Goal: Task Accomplishment & Management: Manage account settings

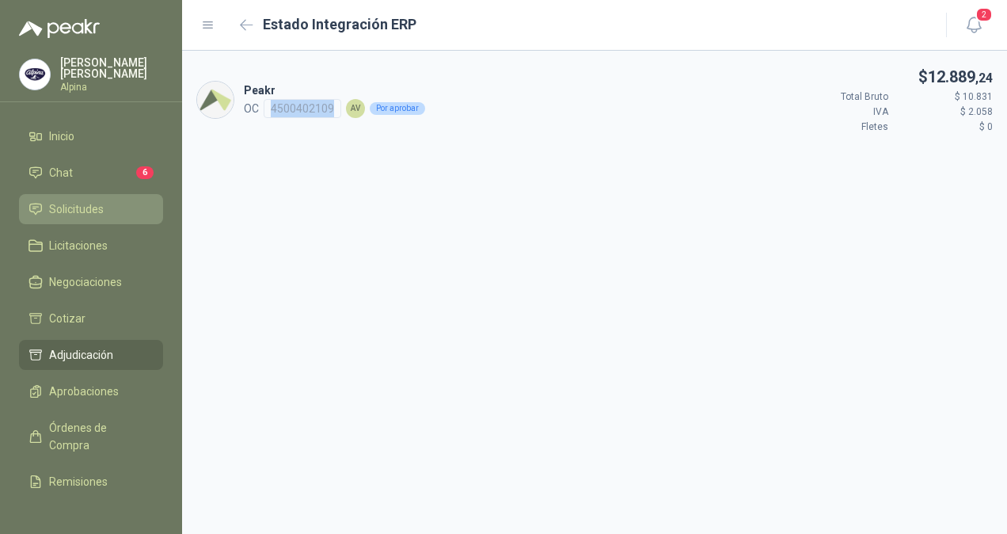
click at [74, 213] on span "Solicitudes" at bounding box center [76, 208] width 55 height 17
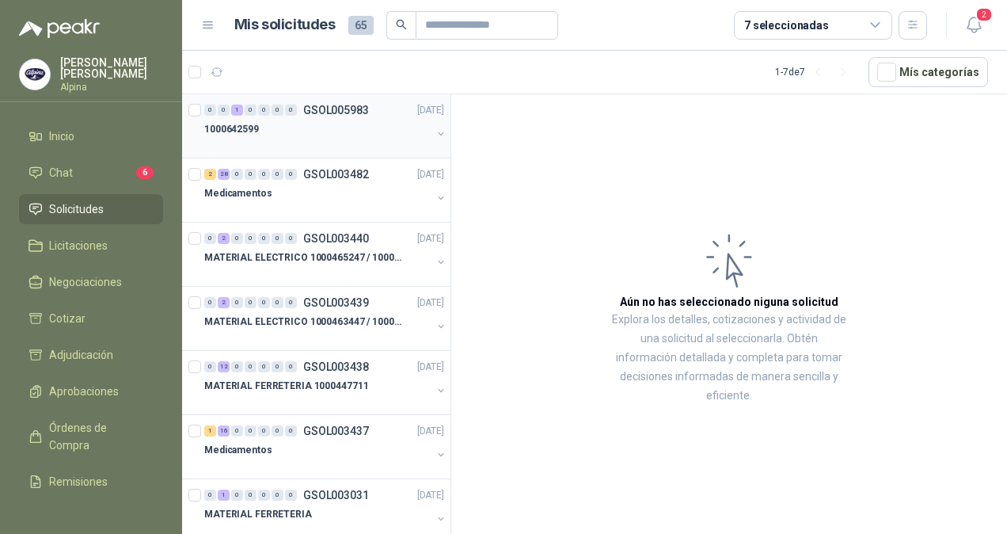
click at [341, 126] on div "1000642599" at bounding box center [317, 129] width 227 height 19
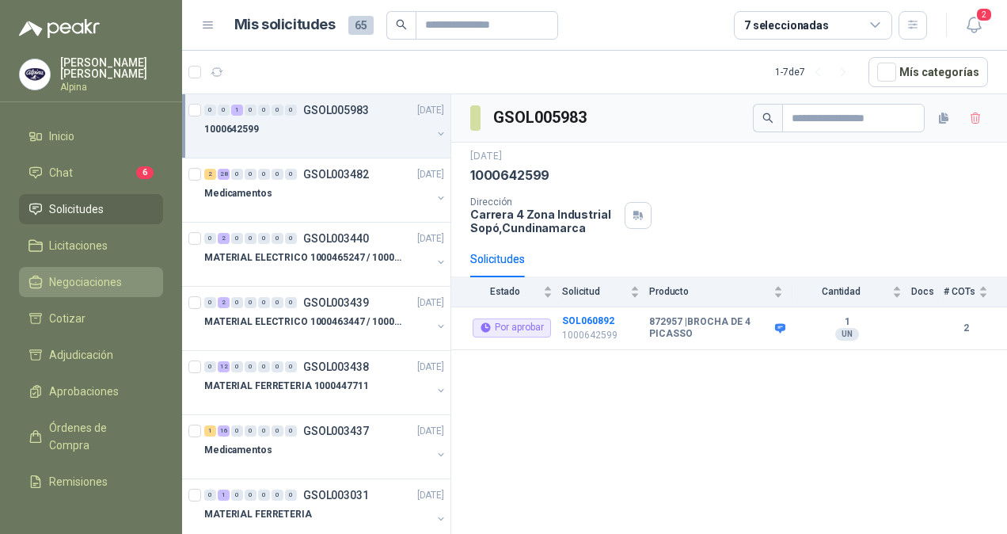
click at [86, 273] on span "Negociaciones" at bounding box center [85, 281] width 73 height 17
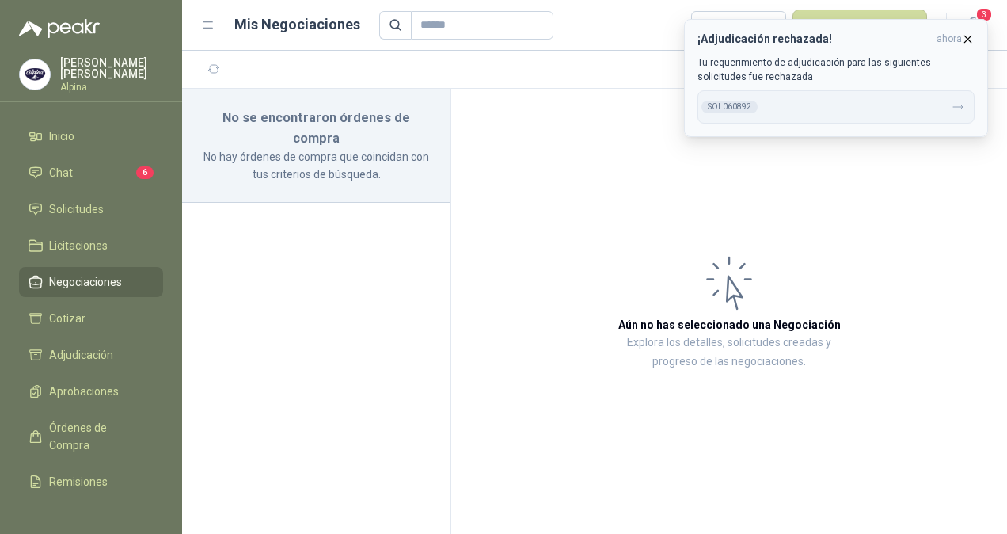
click at [971, 40] on icon "button" at bounding box center [967, 38] width 13 height 13
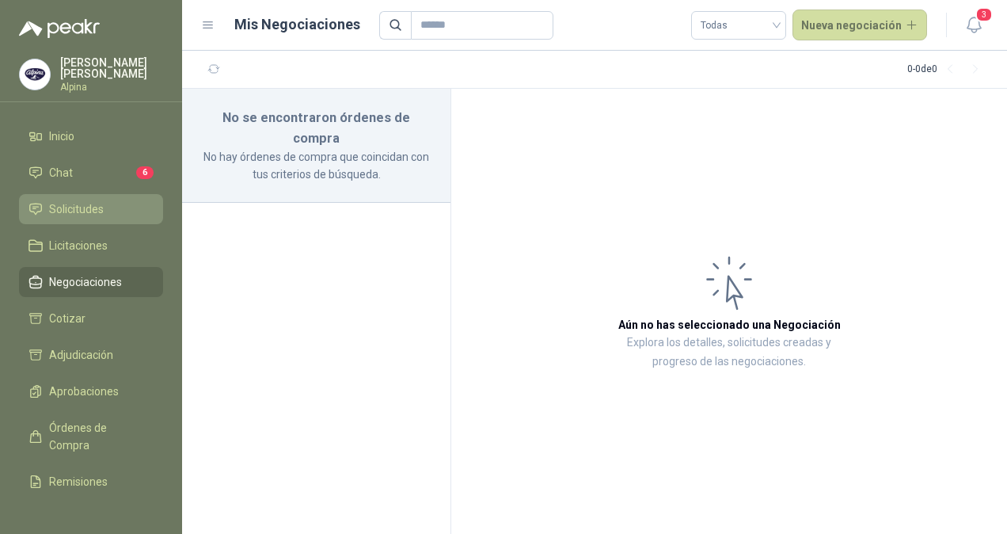
click at [81, 211] on span "Solicitudes" at bounding box center [76, 208] width 55 height 17
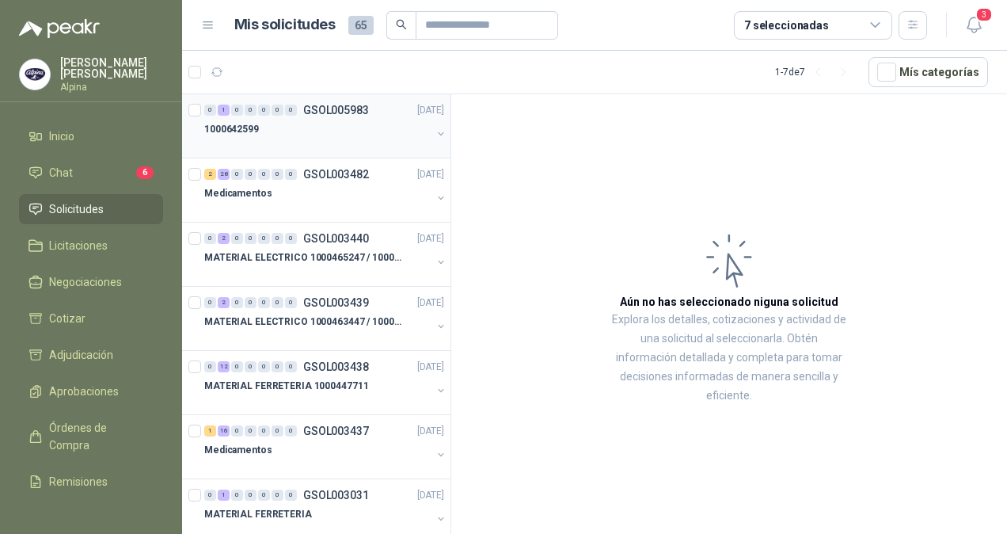
click at [311, 139] on div at bounding box center [317, 145] width 227 height 13
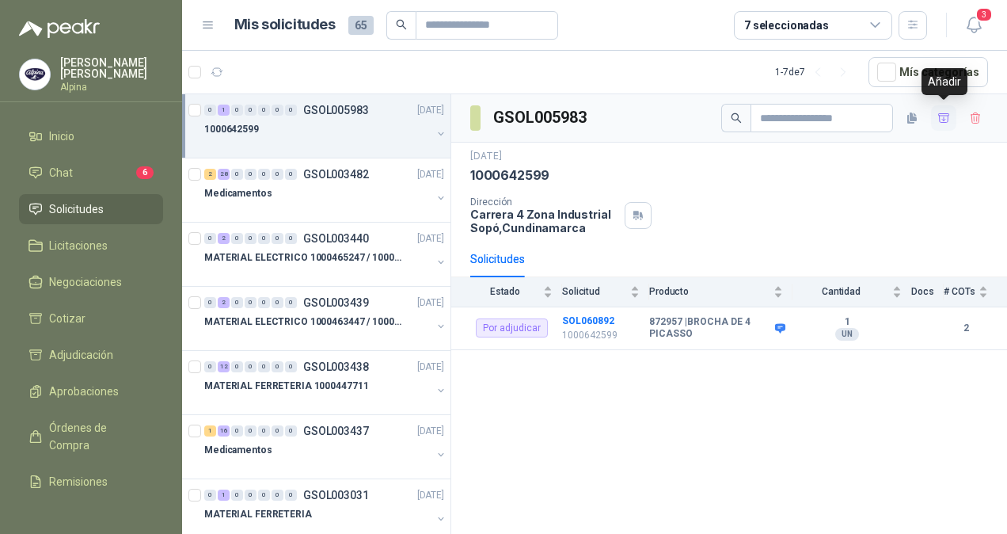
click at [945, 119] on icon "button" at bounding box center [943, 117] width 11 height 9
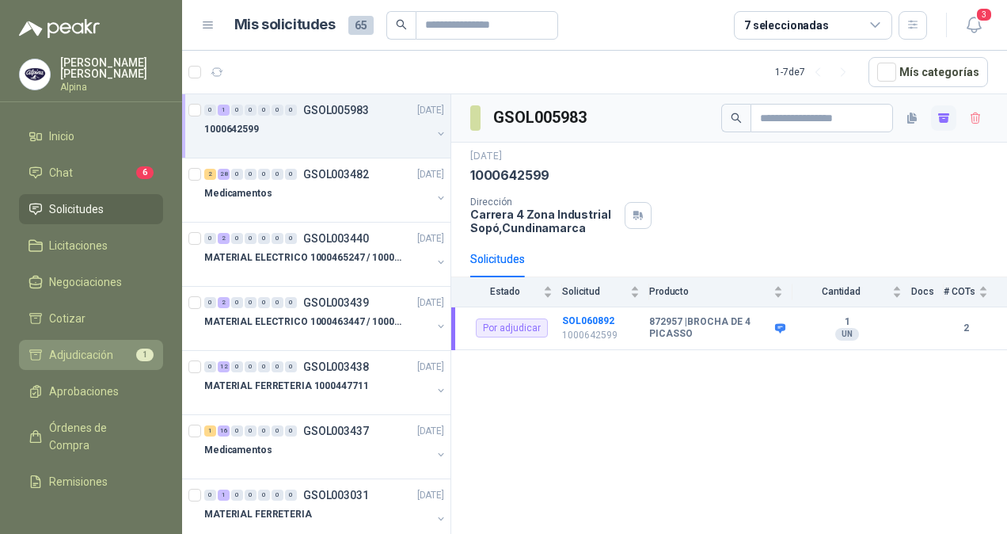
click at [82, 361] on link "Adjudicación 1" at bounding box center [91, 355] width 144 height 30
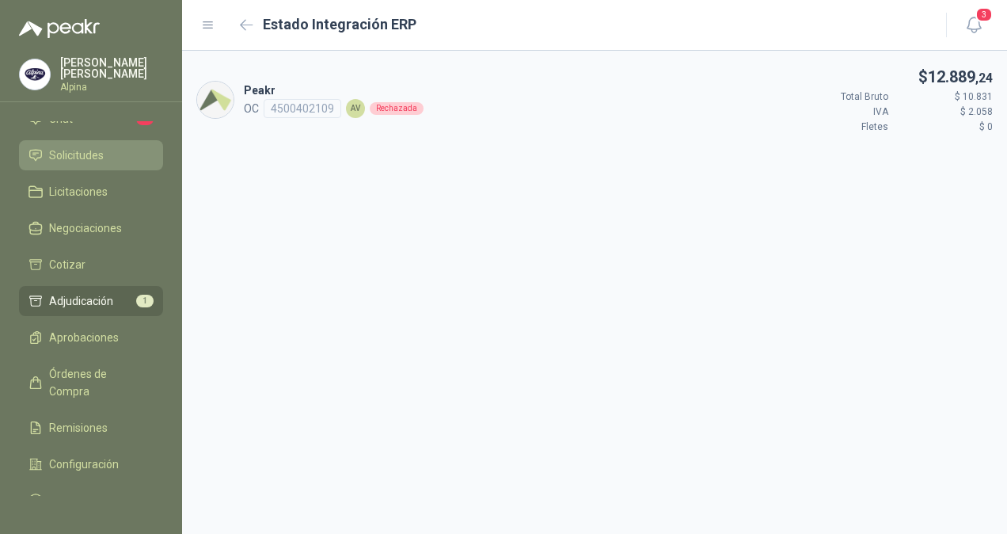
scroll to position [79, 0]
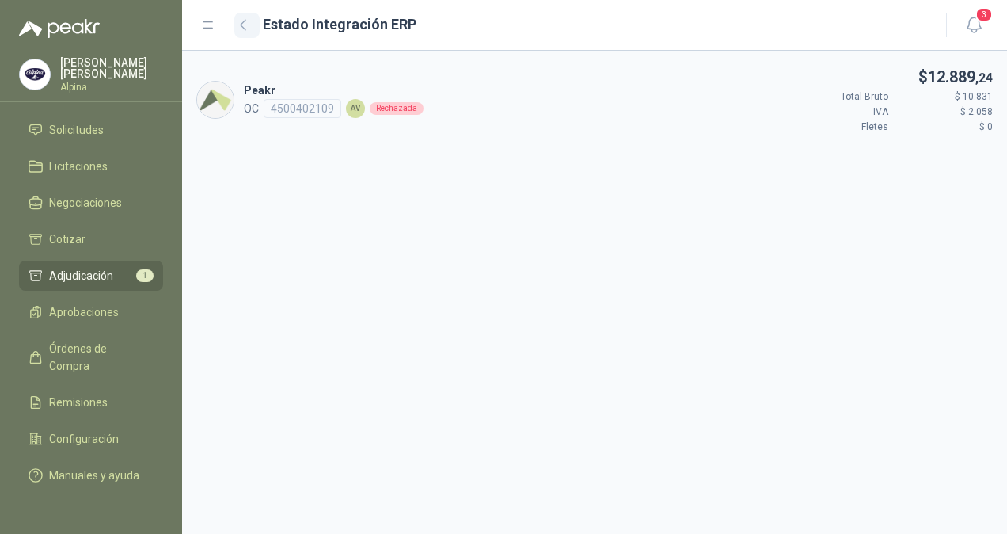
click at [243, 27] on icon "button" at bounding box center [246, 25] width 13 height 12
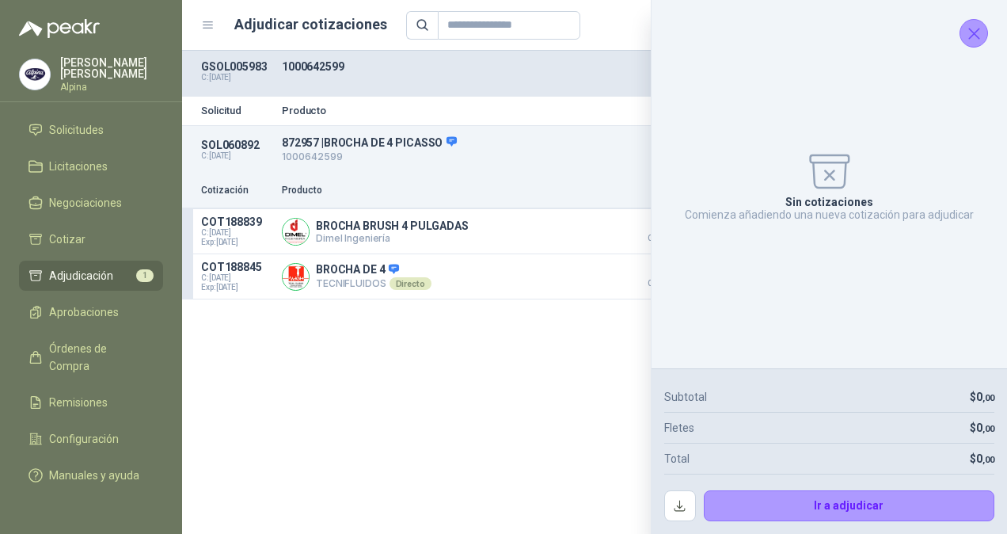
click at [975, 31] on icon "Cerrar" at bounding box center [975, 34] width 20 height 20
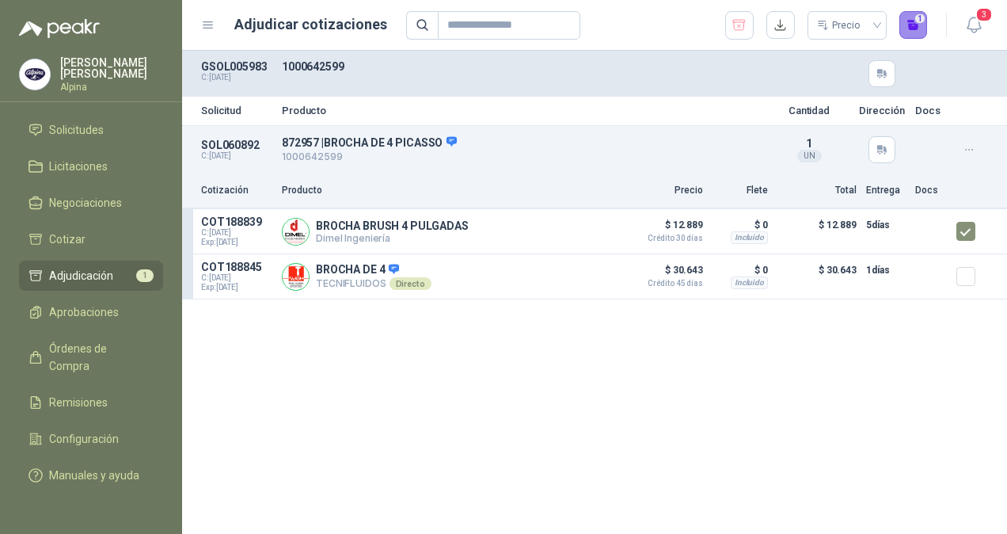
click at [912, 24] on button "1" at bounding box center [914, 25] width 29 height 29
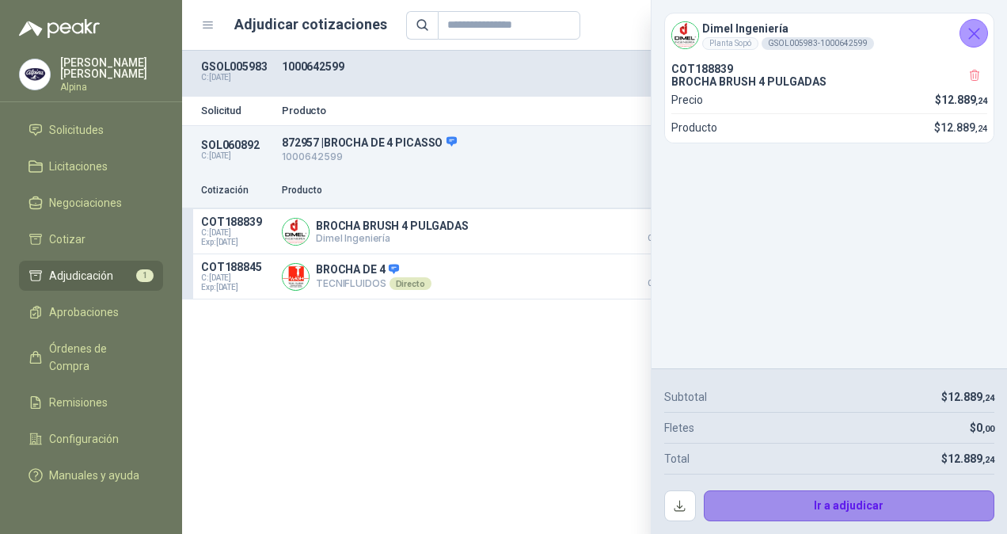
click at [843, 503] on button "Ir a adjudicar" at bounding box center [849, 506] width 291 height 32
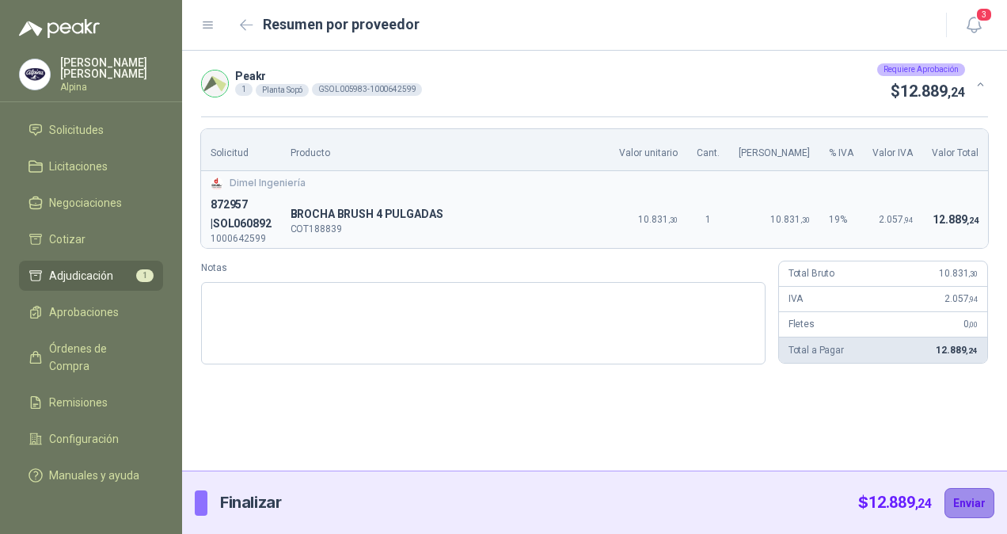
click at [968, 504] on button "Enviar" at bounding box center [970, 503] width 50 height 30
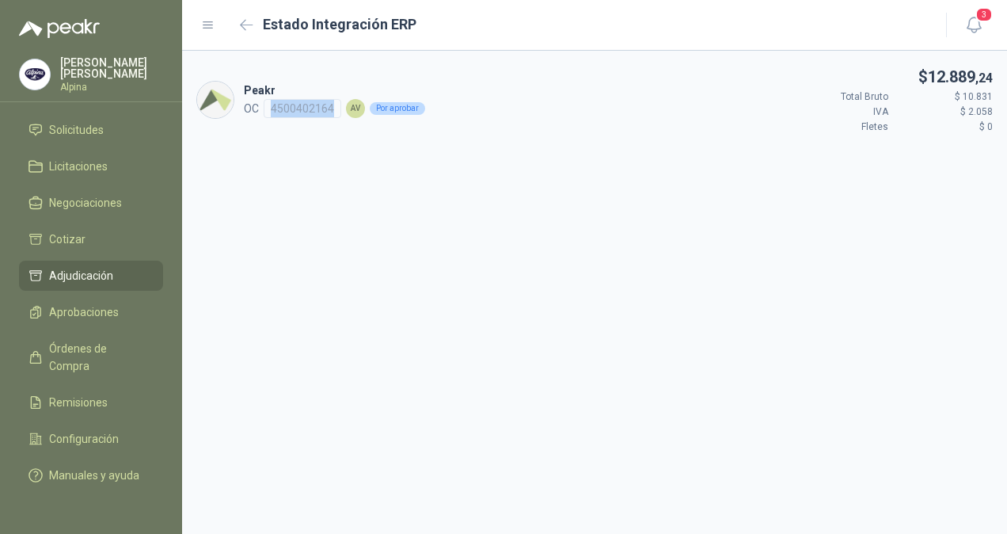
drag, startPoint x: 272, startPoint y: 107, endPoint x: 335, endPoint y: 111, distance: 62.7
click at [335, 111] on div "4500402164" at bounding box center [303, 108] width 78 height 19
copy div "4500402164"
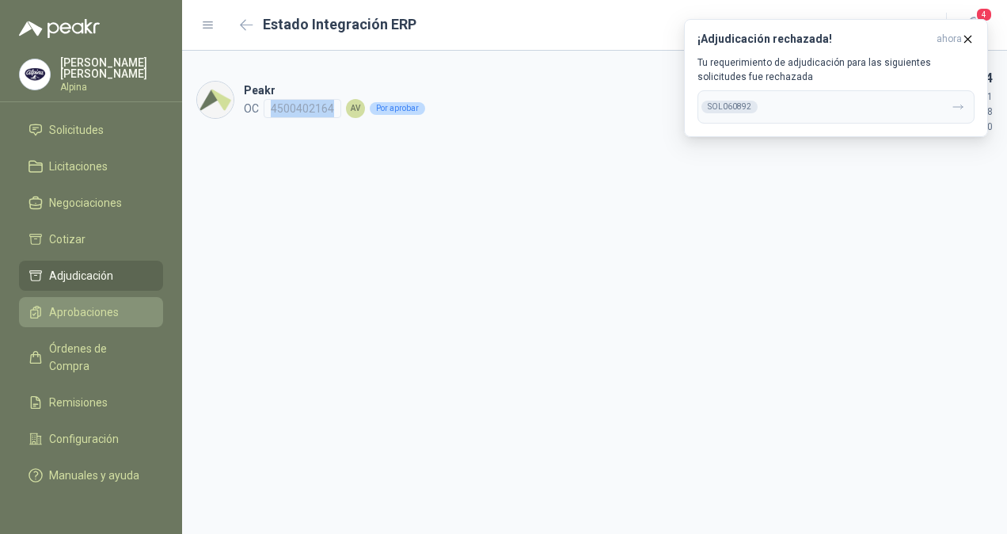
click at [74, 307] on span "Aprobaciones" at bounding box center [84, 311] width 70 height 17
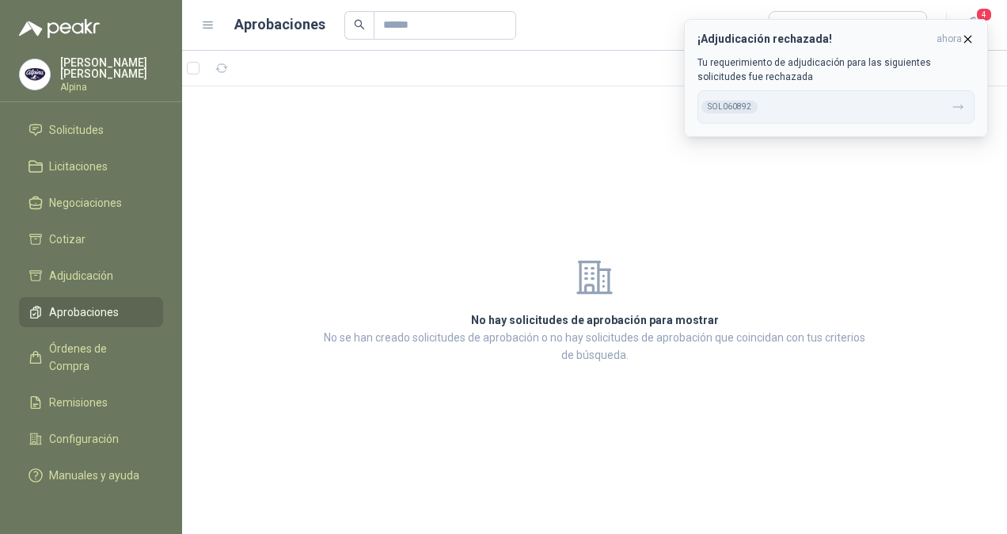
click at [736, 105] on div "SOL060892" at bounding box center [730, 107] width 56 height 13
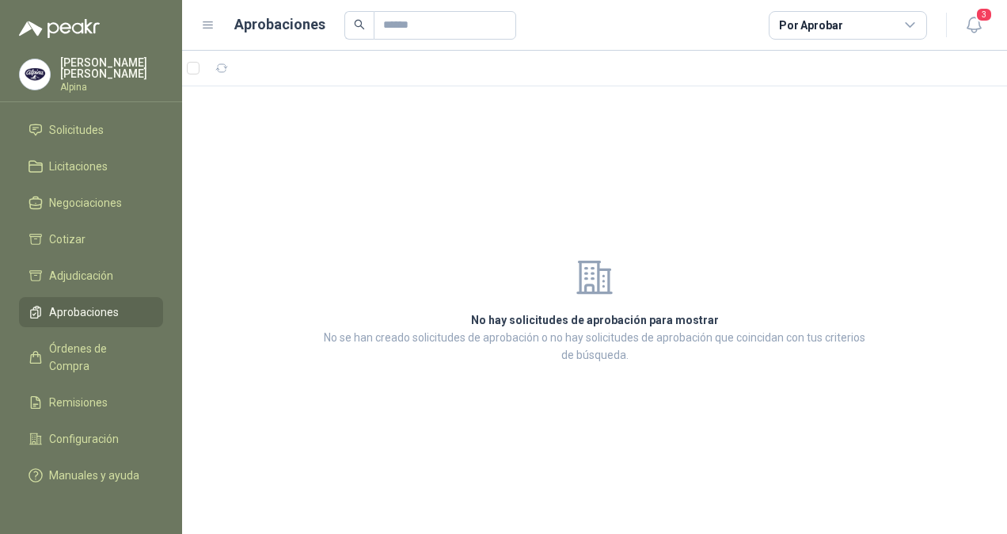
click at [911, 25] on icon at bounding box center [911, 25] width 14 height 14
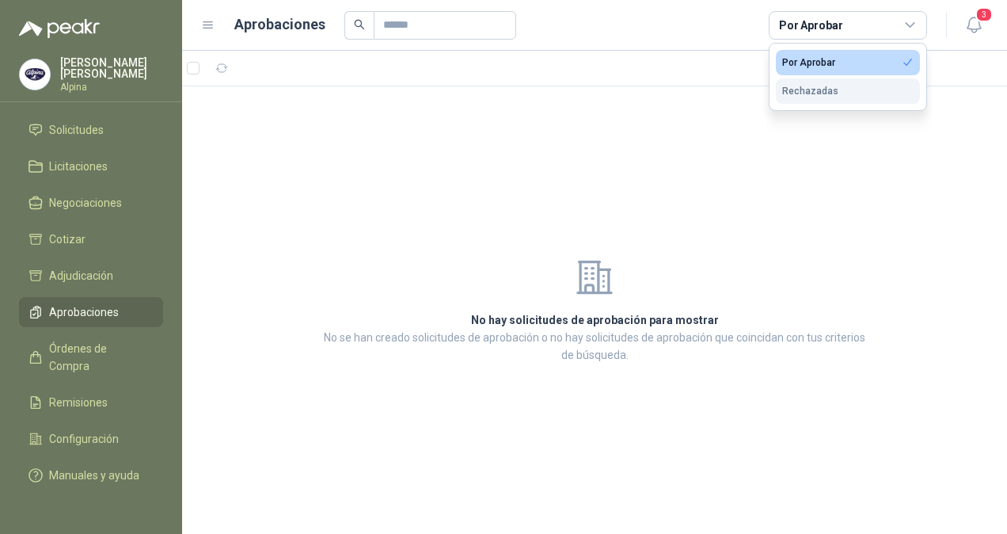
click at [820, 86] on div "Rechazadas" at bounding box center [810, 91] width 56 height 11
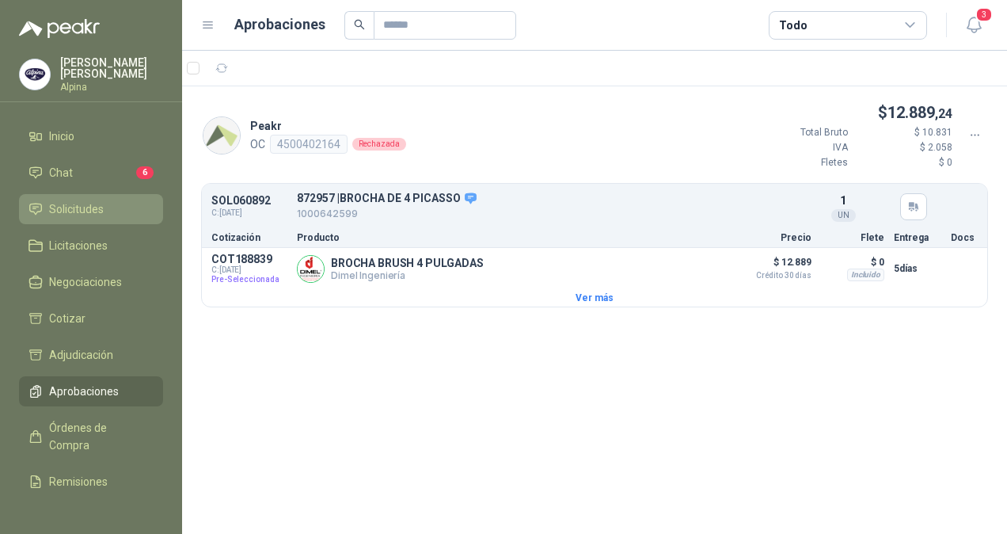
click at [89, 214] on link "Solicitudes" at bounding box center [91, 209] width 144 height 30
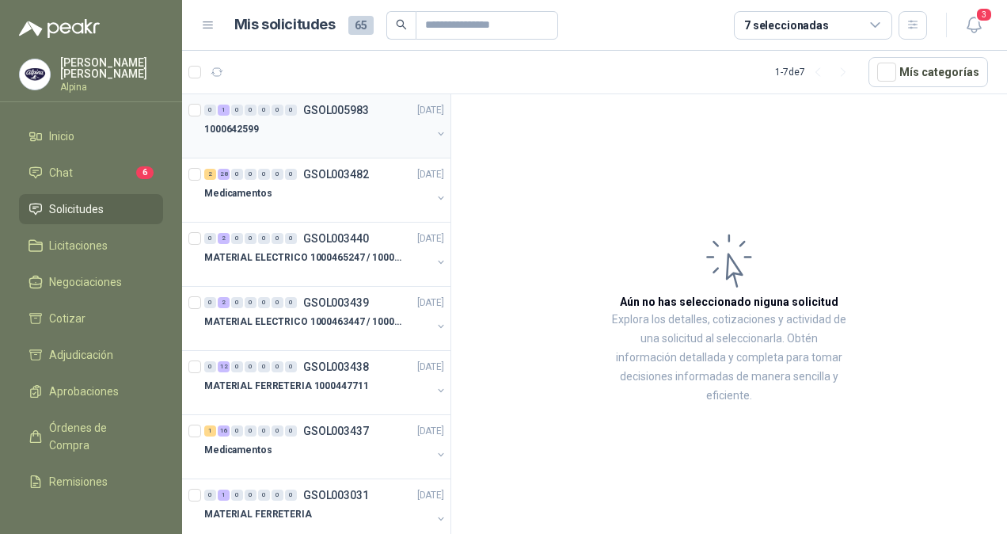
click at [371, 139] on div at bounding box center [317, 145] width 227 height 13
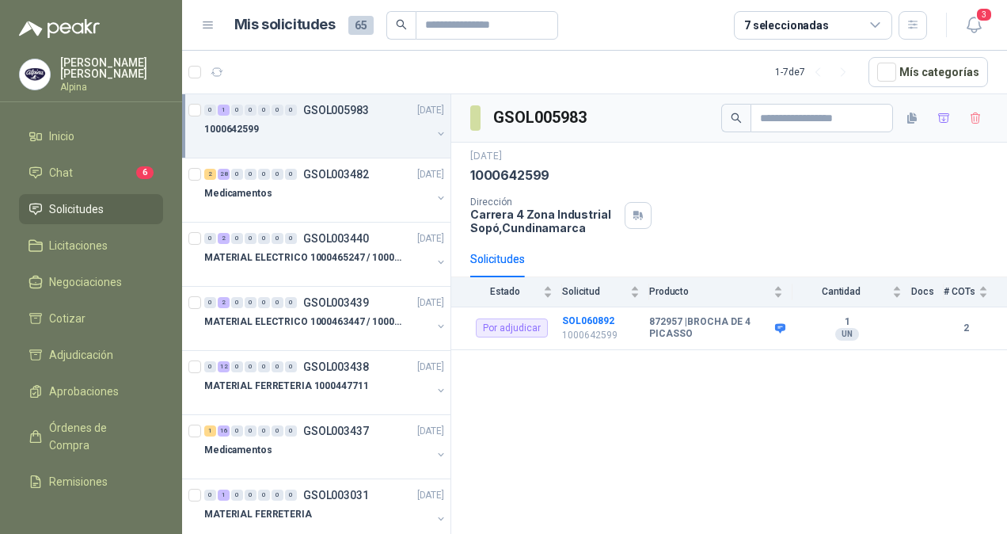
click at [63, 205] on span "Solicitudes" at bounding box center [76, 208] width 55 height 17
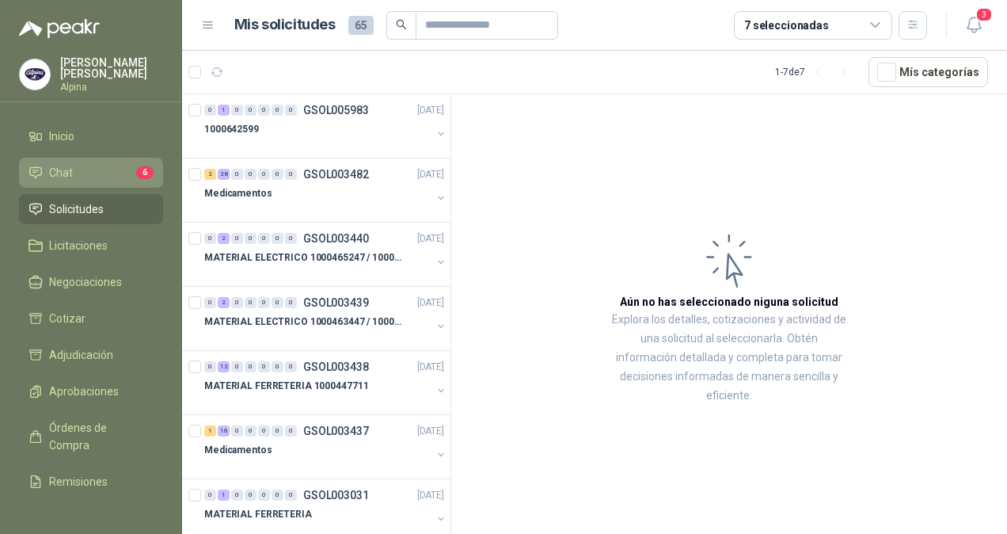
click at [75, 176] on li "Chat 6" at bounding box center [91, 172] width 125 height 17
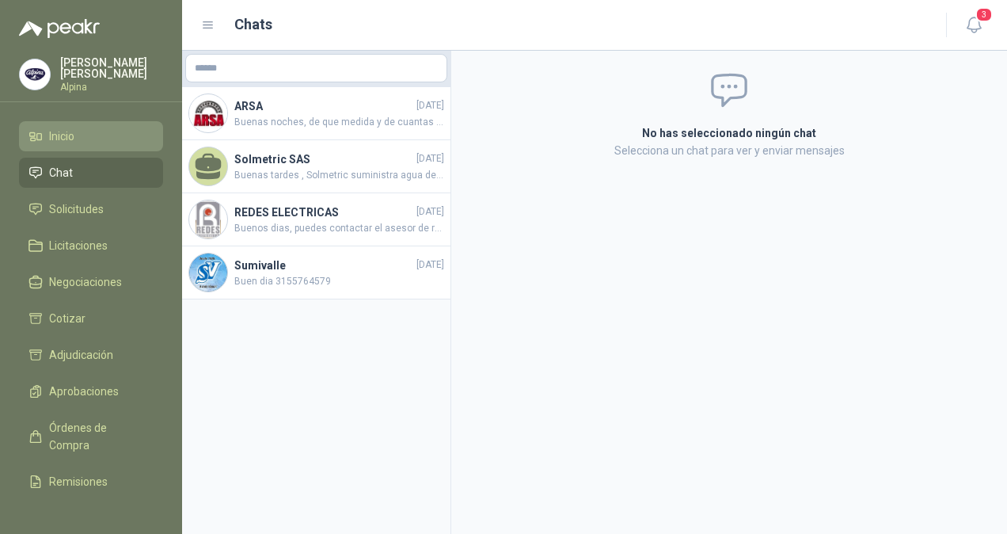
click at [74, 131] on span "Inicio" at bounding box center [61, 135] width 25 height 17
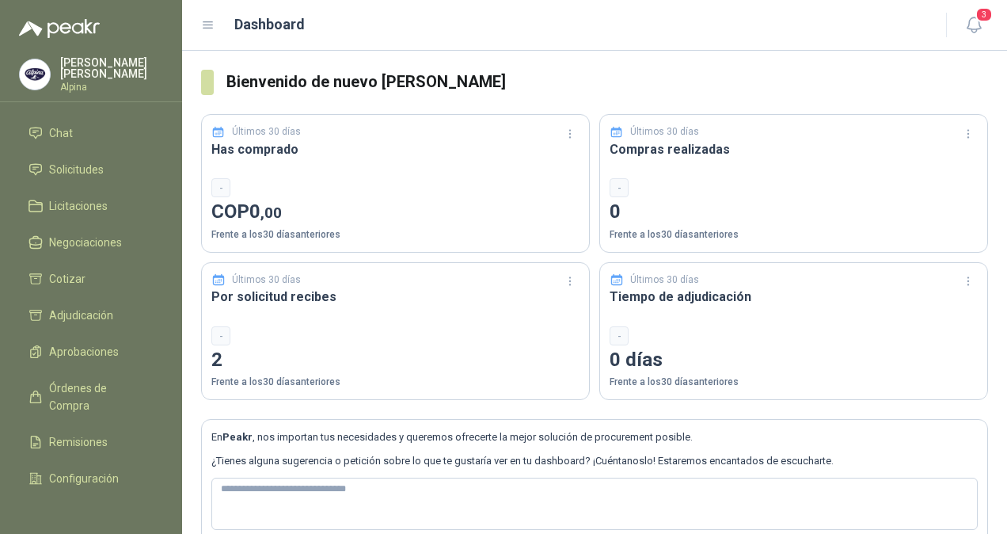
scroll to position [14, 0]
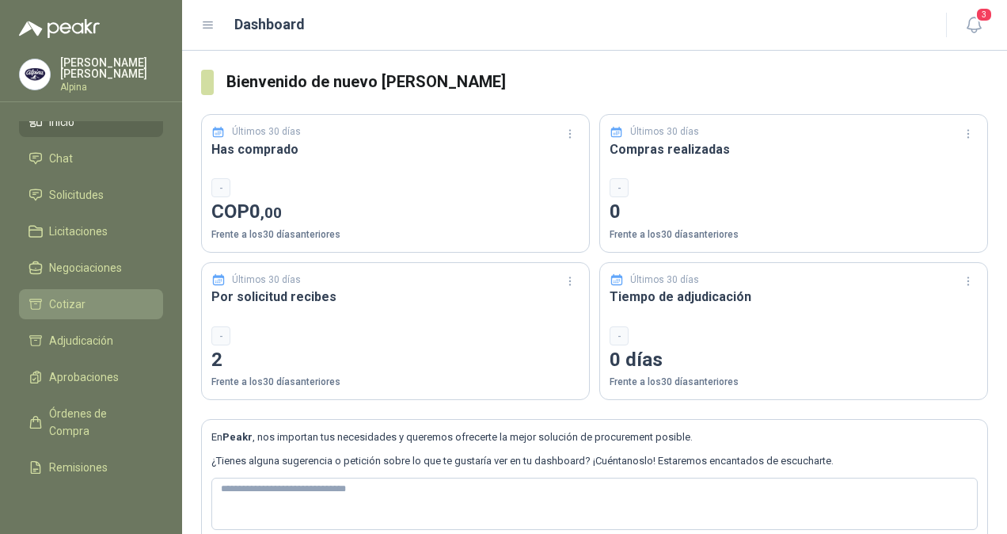
click at [78, 306] on span "Cotizar" at bounding box center [67, 303] width 36 height 17
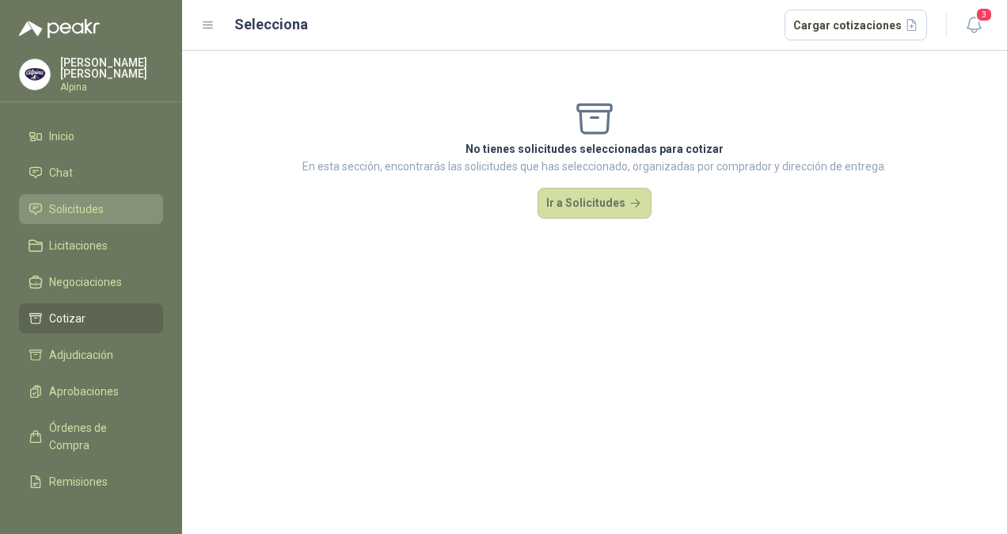
click at [80, 211] on span "Solicitudes" at bounding box center [76, 208] width 55 height 17
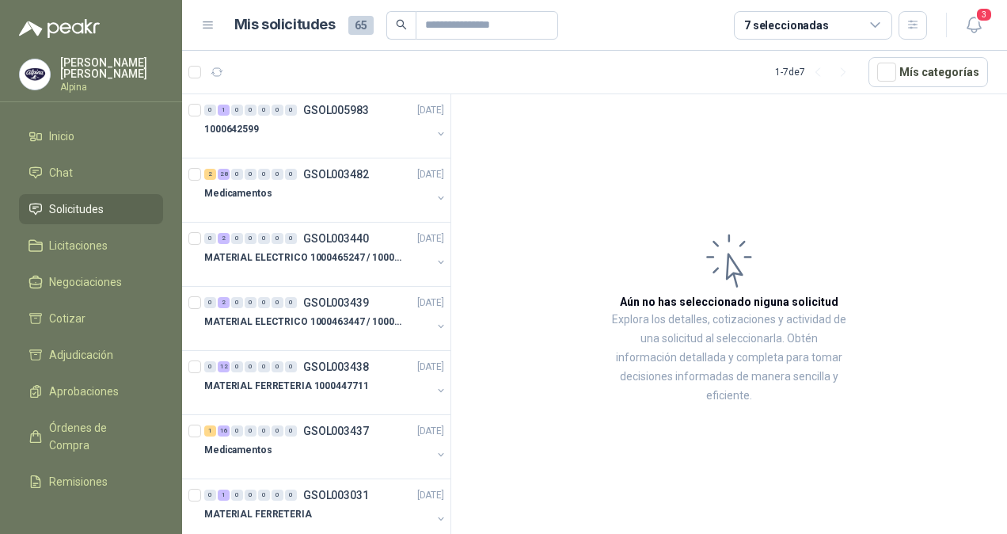
click at [150, 234] on ul "Inicio Chat Solicitudes Licitaciones Negociaciones Cotizar Adjudicación Aprobac…" at bounding box center [91, 308] width 182 height 375
click at [318, 133] on div "1000642599" at bounding box center [317, 129] width 227 height 19
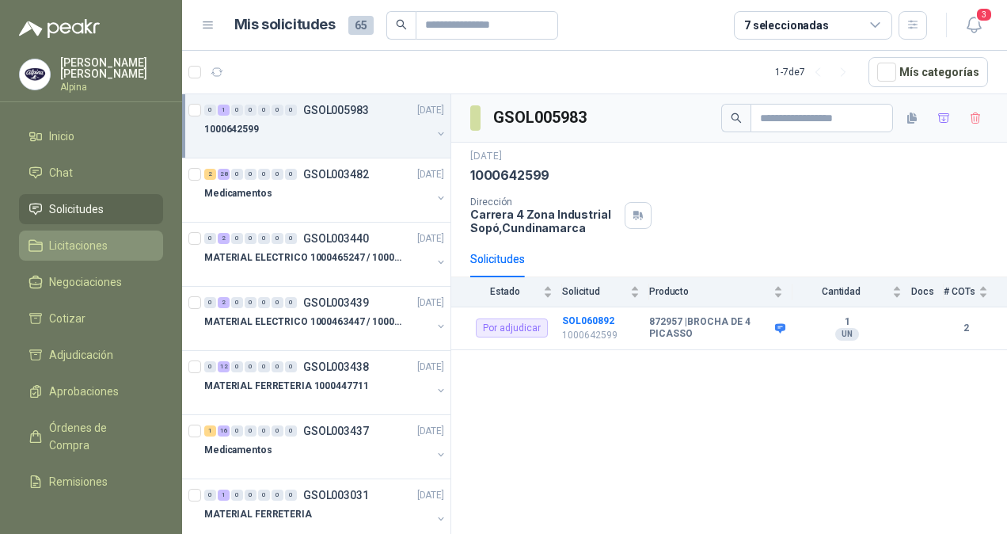
click at [55, 245] on span "Licitaciones" at bounding box center [78, 245] width 59 height 17
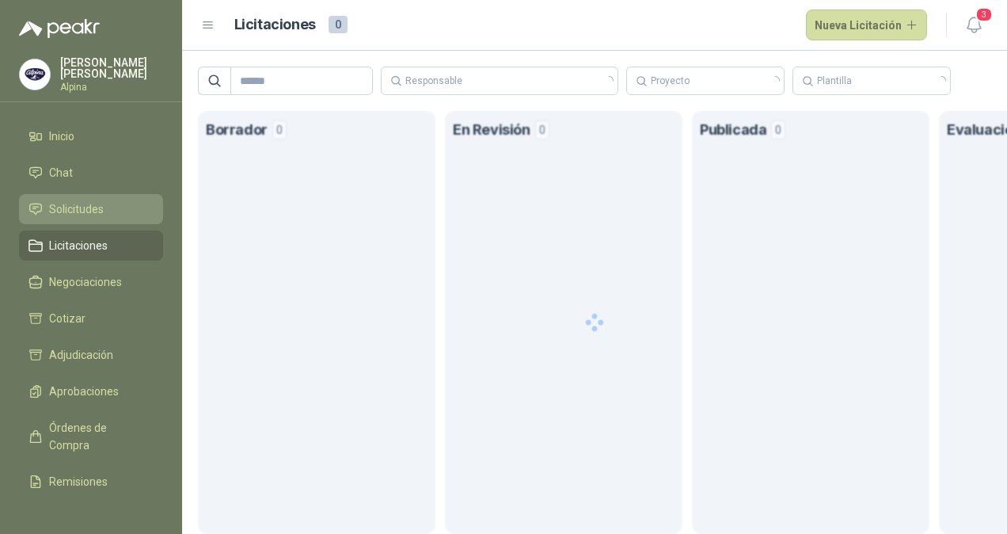
click at [80, 209] on span "Solicitudes" at bounding box center [76, 208] width 55 height 17
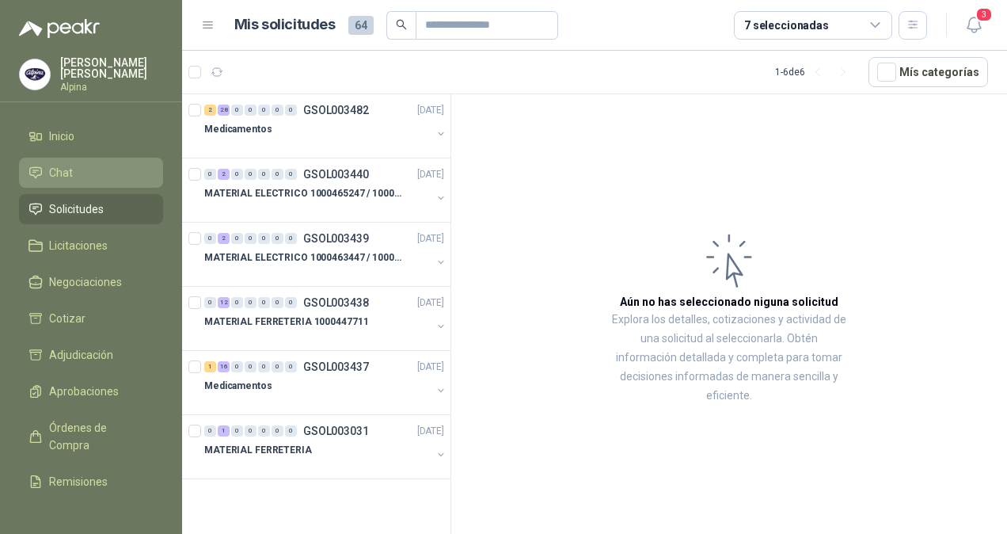
click at [73, 170] on li "Chat" at bounding box center [91, 172] width 125 height 17
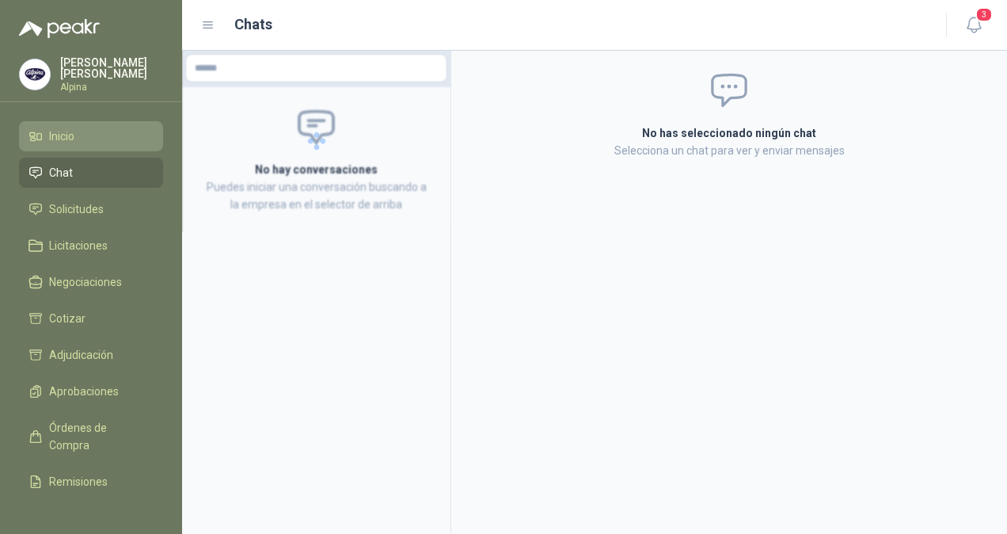
click at [82, 137] on li "Inicio" at bounding box center [91, 135] width 125 height 17
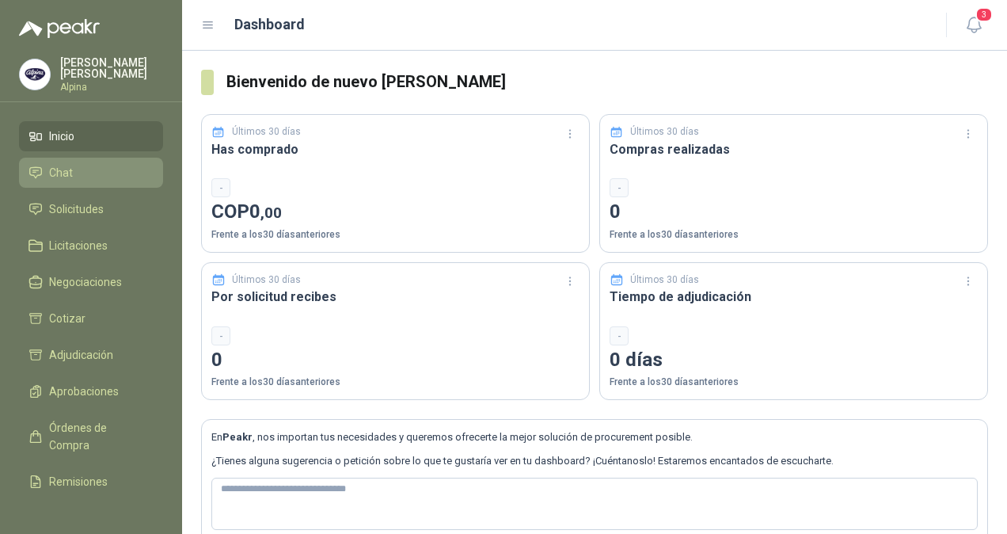
click at [70, 173] on span "Chat" at bounding box center [61, 172] width 24 height 17
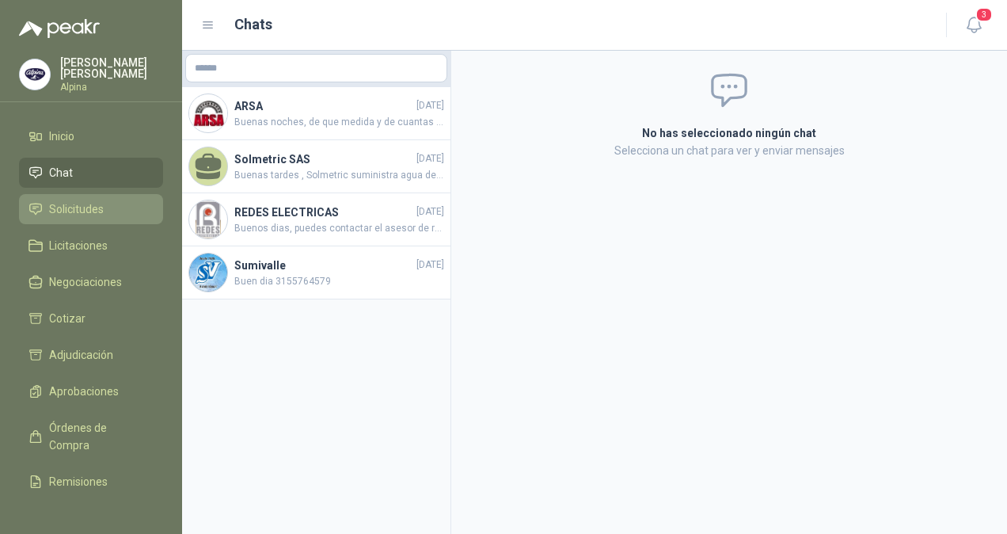
click at [70, 200] on span "Solicitudes" at bounding box center [76, 208] width 55 height 17
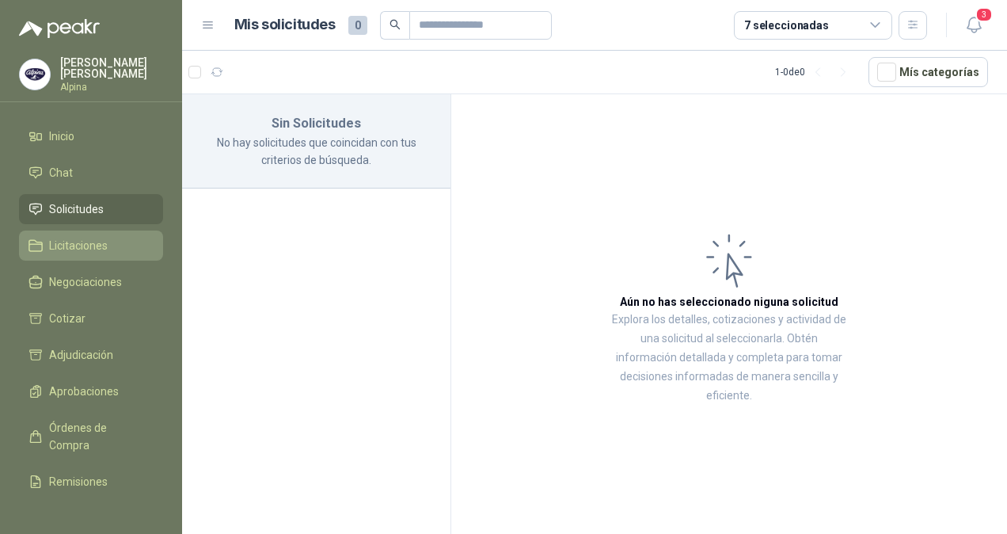
click at [75, 230] on link "Licitaciones" at bounding box center [91, 245] width 144 height 30
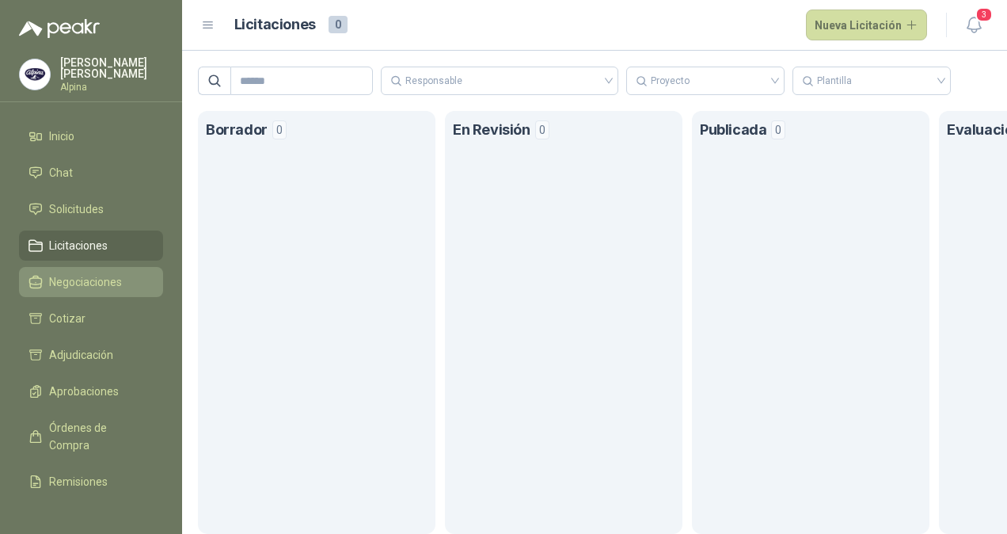
click at [81, 273] on span "Negociaciones" at bounding box center [85, 281] width 73 height 17
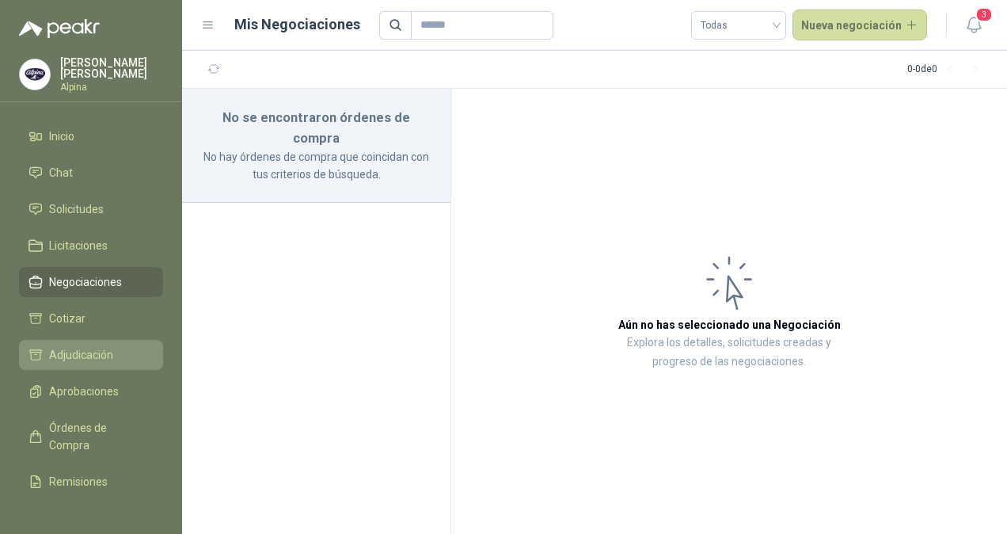
click at [76, 351] on span "Adjudicación" at bounding box center [81, 354] width 64 height 17
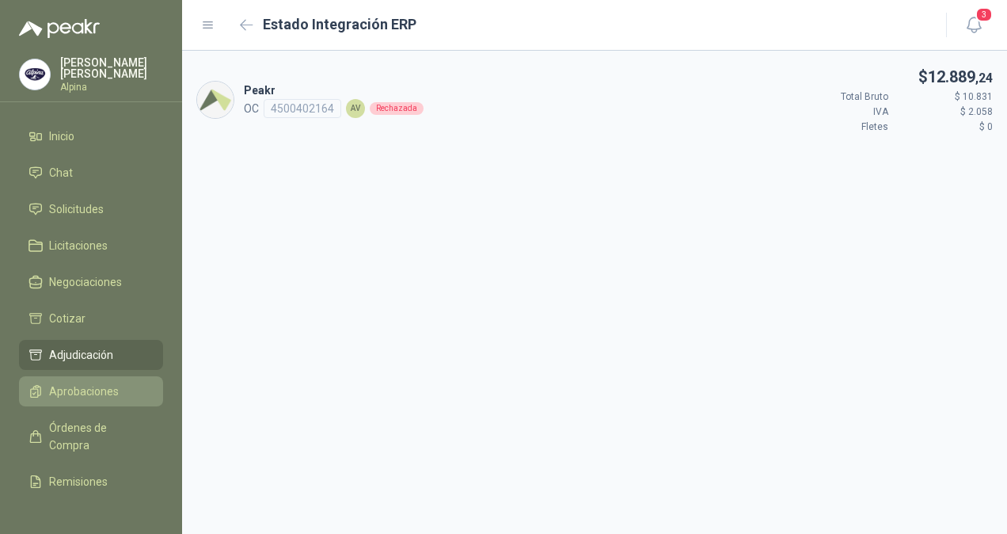
click at [89, 382] on span "Aprobaciones" at bounding box center [84, 390] width 70 height 17
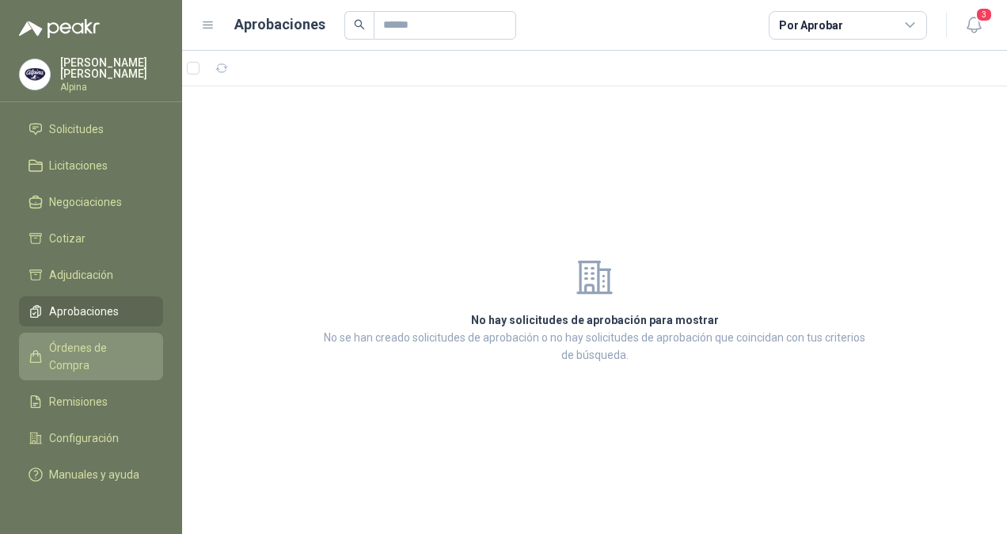
scroll to position [93, 0]
click at [75, 346] on span "Órdenes de Compra" at bounding box center [98, 356] width 99 height 35
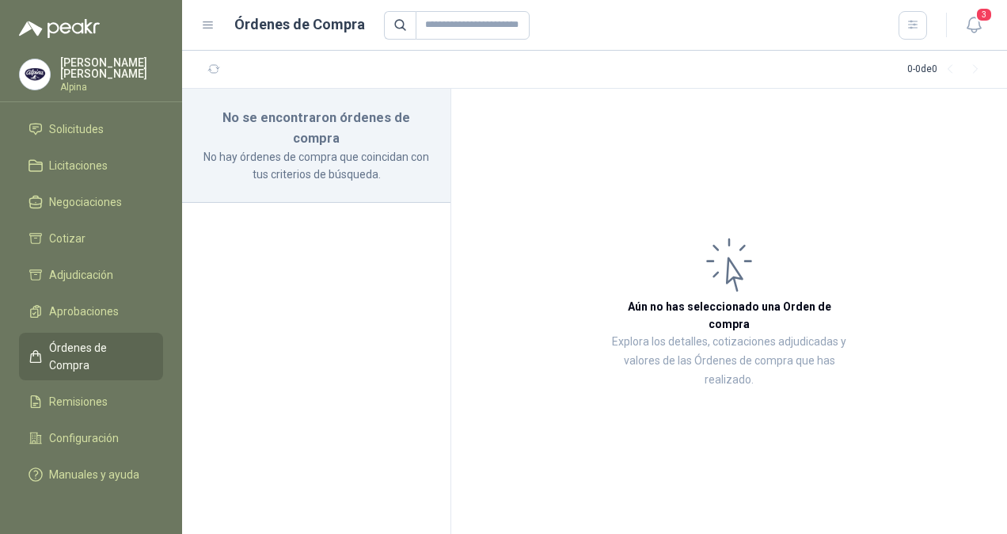
click at [979, 93] on article "Aún no has seleccionado una Orden de compra Explora los detalles, cotizaciones …" at bounding box center [729, 311] width 556 height 445
drag, startPoint x: 974, startPoint y: 1, endPoint x: 439, endPoint y: 258, distance: 594.0
click at [451, 249] on div "No se encontraron órdenes de compra No hay órdenes de compra que coincidan con …" at bounding box center [594, 311] width 825 height 445
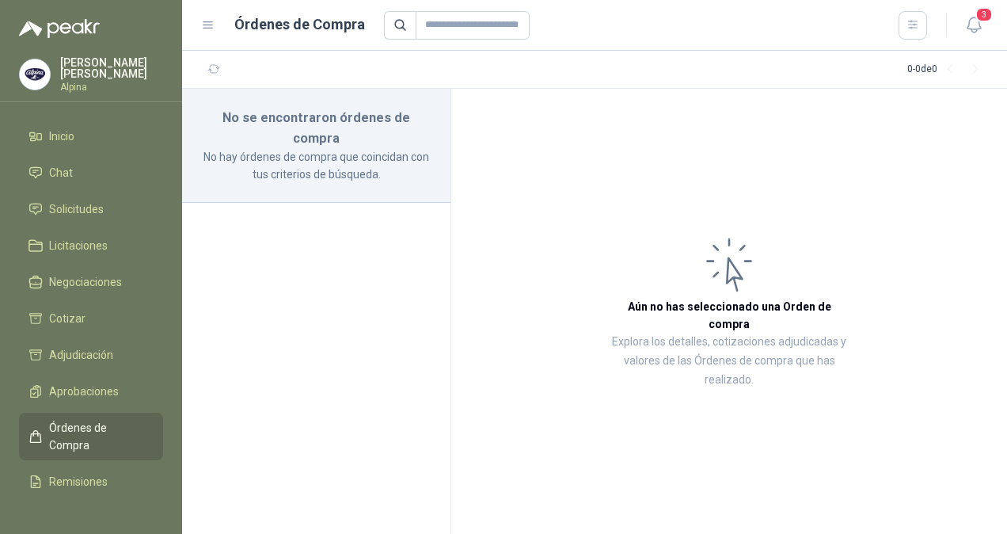
click at [40, 71] on img at bounding box center [35, 74] width 30 height 30
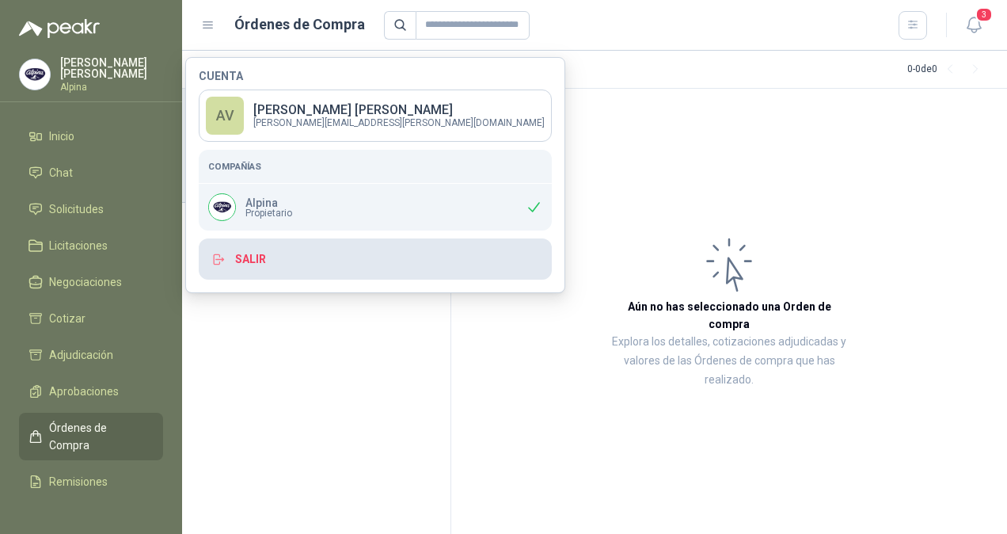
click at [244, 256] on button "Salir" at bounding box center [375, 258] width 353 height 41
